Goal: Task Accomplishment & Management: Manage account settings

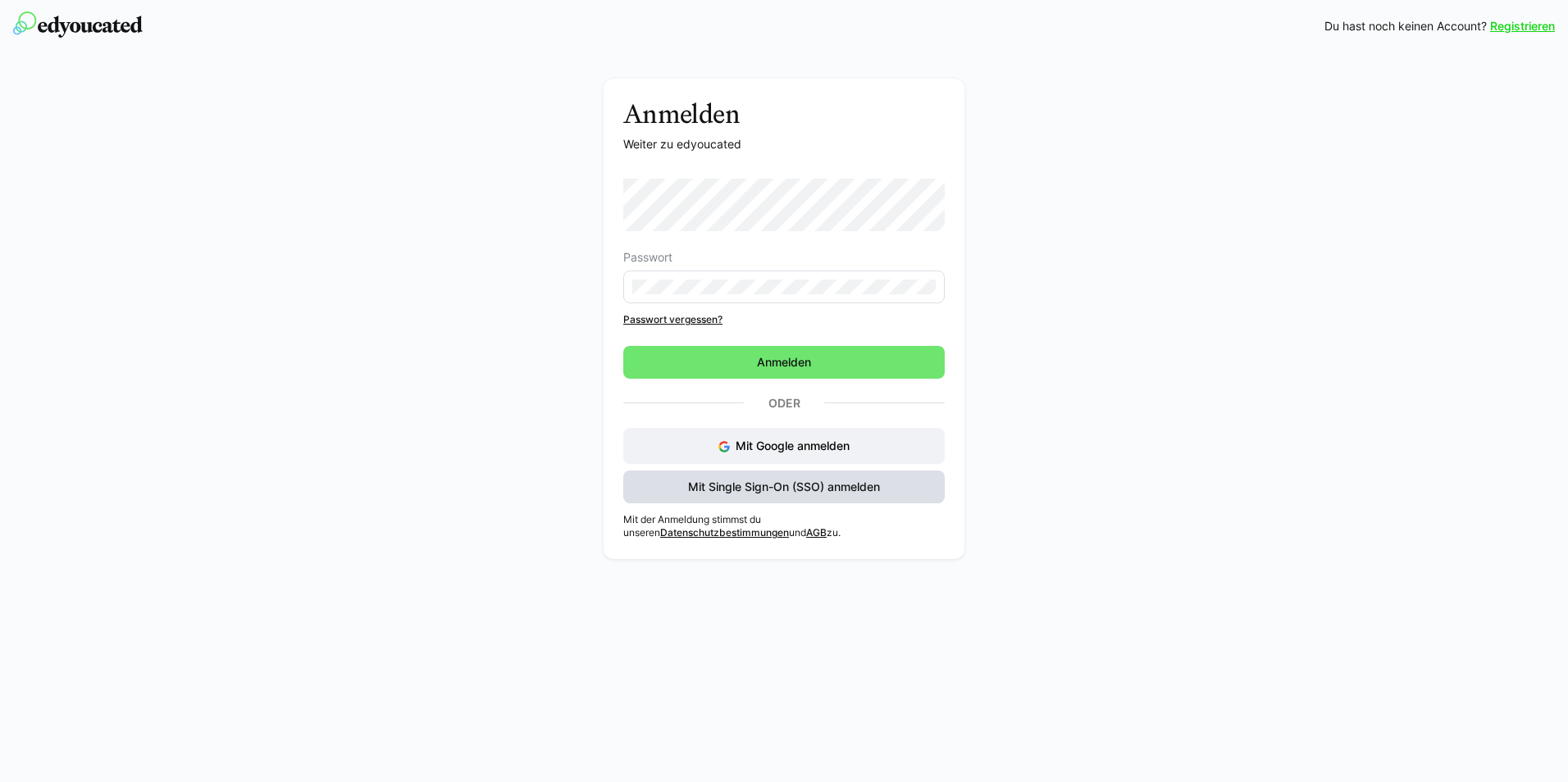
click at [759, 495] on span "Mit Single Sign-On (SSO) anmelden" at bounding box center [784, 486] width 322 height 32
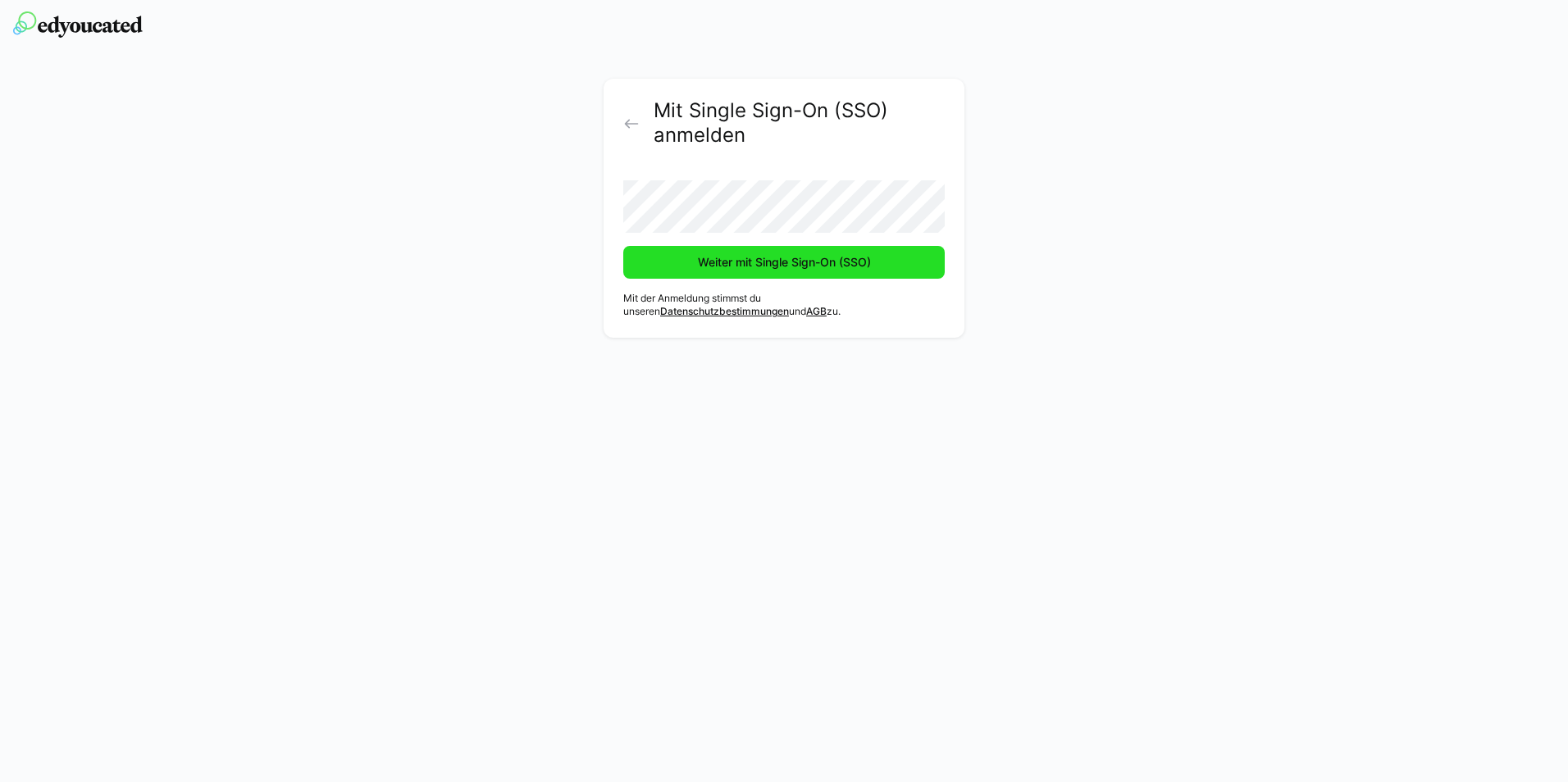
click at [732, 251] on span "Weiter mit Single Sign-On (SSO)" at bounding box center [784, 262] width 322 height 32
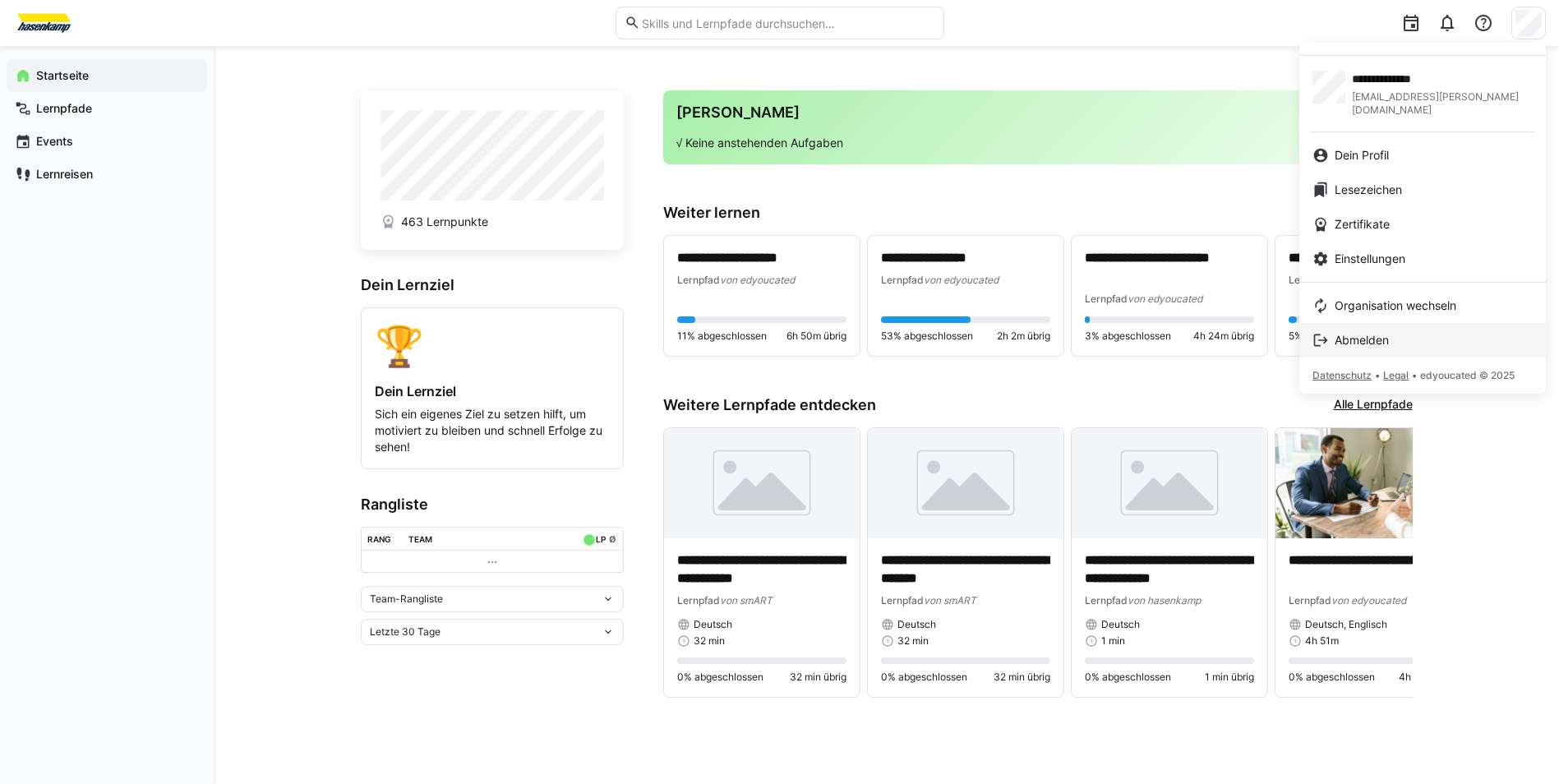
click at [1422, 332] on div "Abmelden" at bounding box center [1422, 340] width 220 height 17
